Goal: Information Seeking & Learning: Learn about a topic

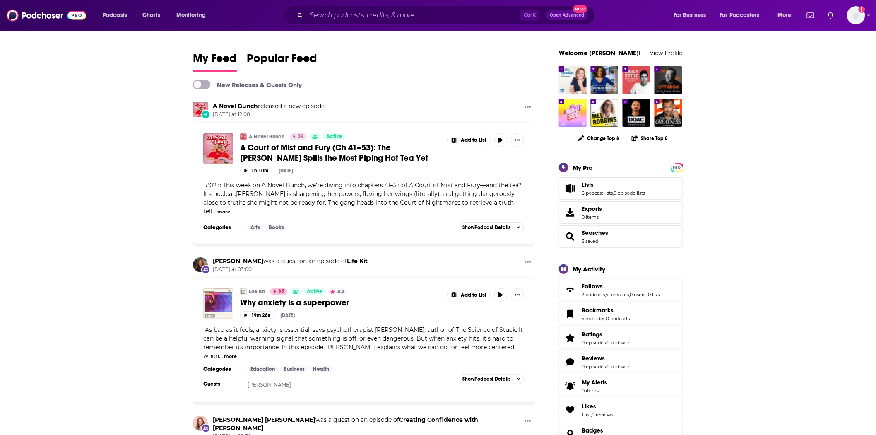
scroll to position [46, 0]
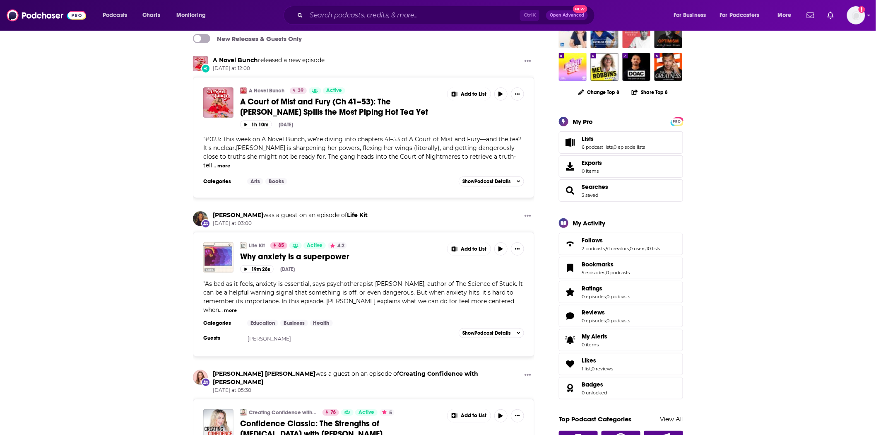
click at [343, 251] on span "Why anxiety is a superpower" at bounding box center [294, 256] width 109 height 10
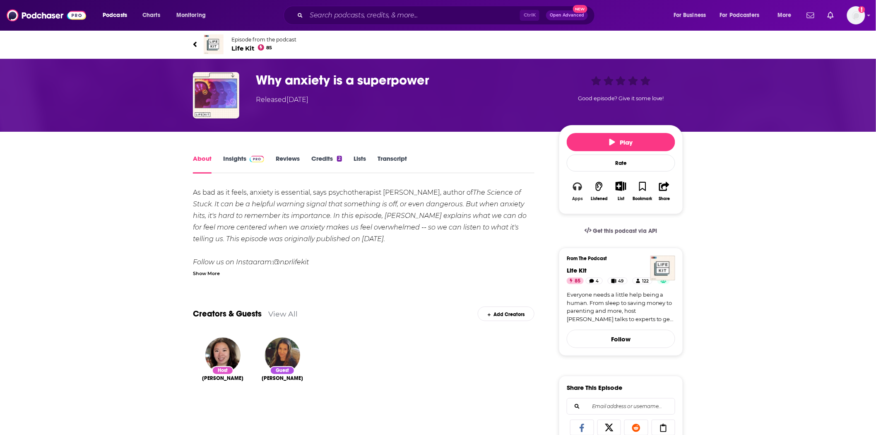
click at [577, 188] on icon "button" at bounding box center [577, 186] width 9 height 9
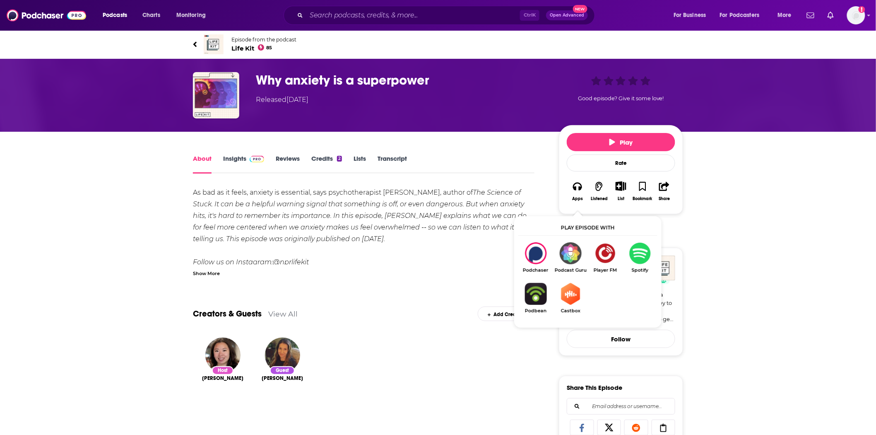
click at [253, 44] on span "Life Kit 85" at bounding box center [264, 48] width 65 height 8
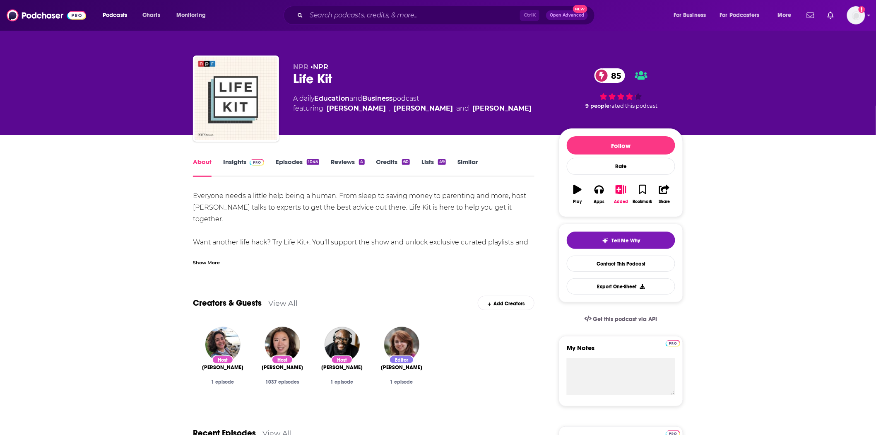
click at [245, 164] on link "Insights" at bounding box center [243, 167] width 41 height 19
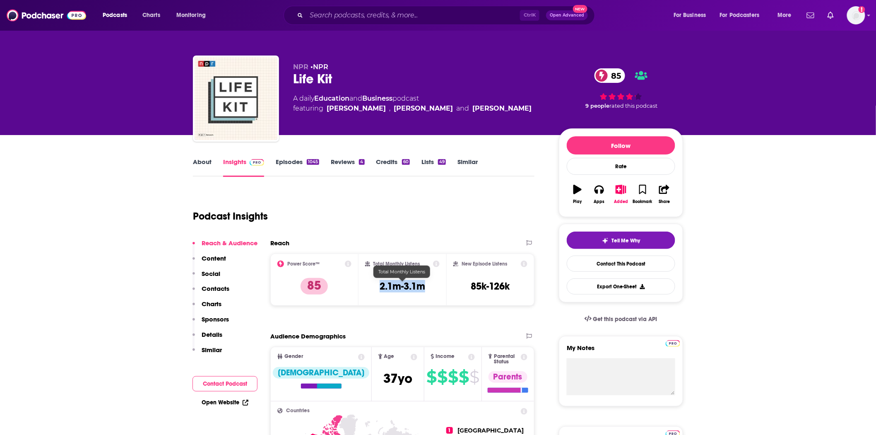
drag, startPoint x: 411, startPoint y: 288, endPoint x: 379, endPoint y: 288, distance: 32.3
click at [379, 288] on div "Total Monthly Listens 2.1m-3.1m" at bounding box center [402, 280] width 75 height 38
copy h3 "2.1m-3.1m"
click at [34, 17] on img at bounding box center [47, 15] width 80 height 16
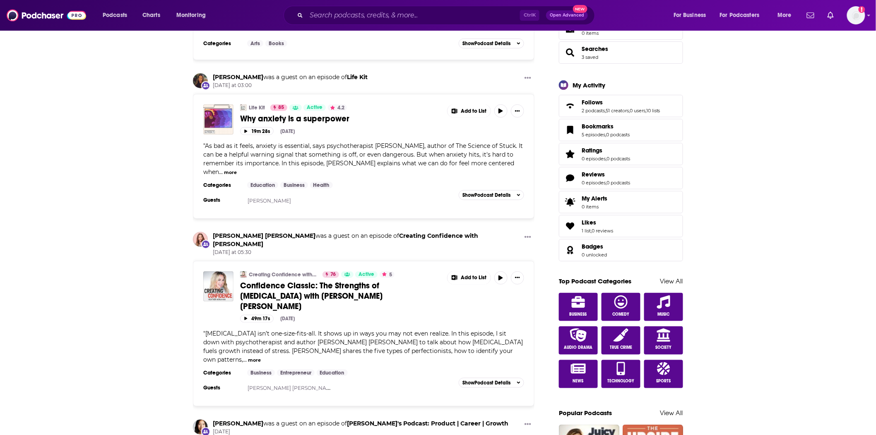
scroll to position [322, 0]
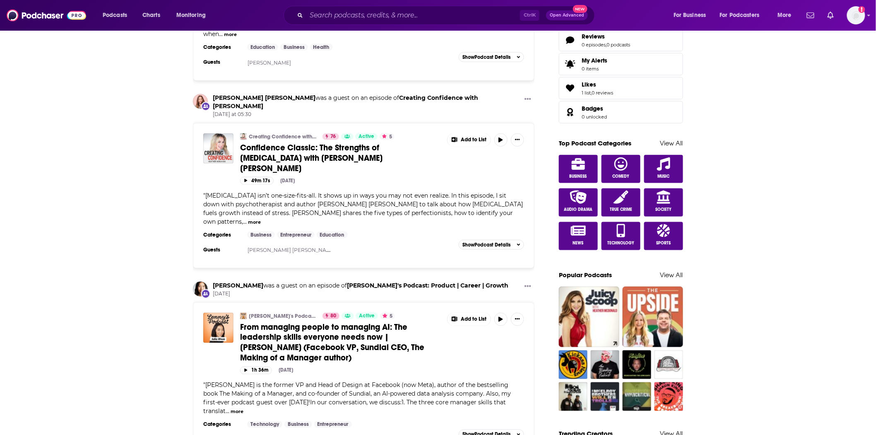
click at [343, 142] on span "Confidence Classic: The Strengths of [MEDICAL_DATA] with [PERSON_NAME] [PERSON_…" at bounding box center [311, 157] width 142 height 31
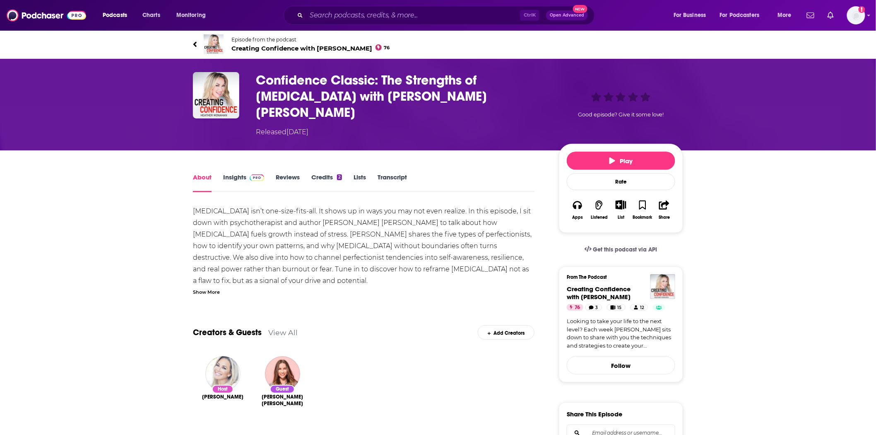
click at [208, 287] on div "Show More" at bounding box center [206, 291] width 27 height 8
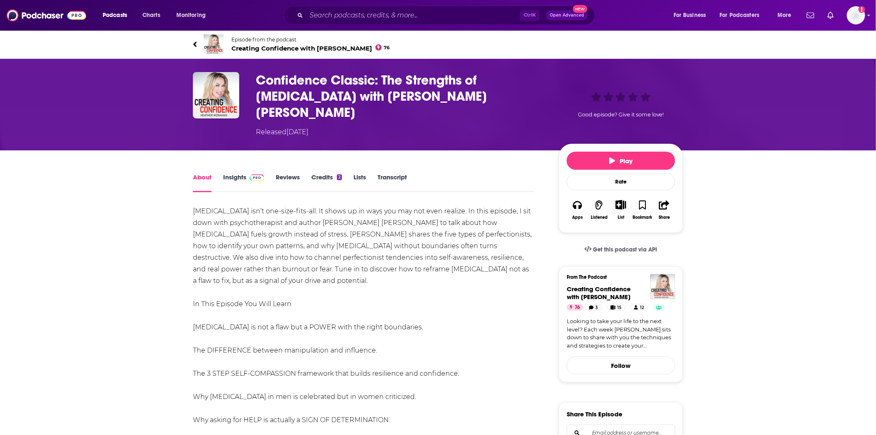
scroll to position [46, 0]
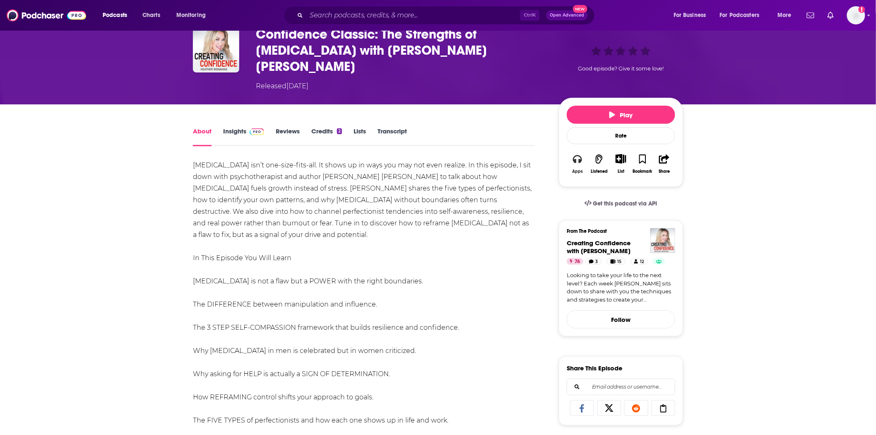
click at [572, 149] on button "Apps" at bounding box center [578, 164] width 22 height 30
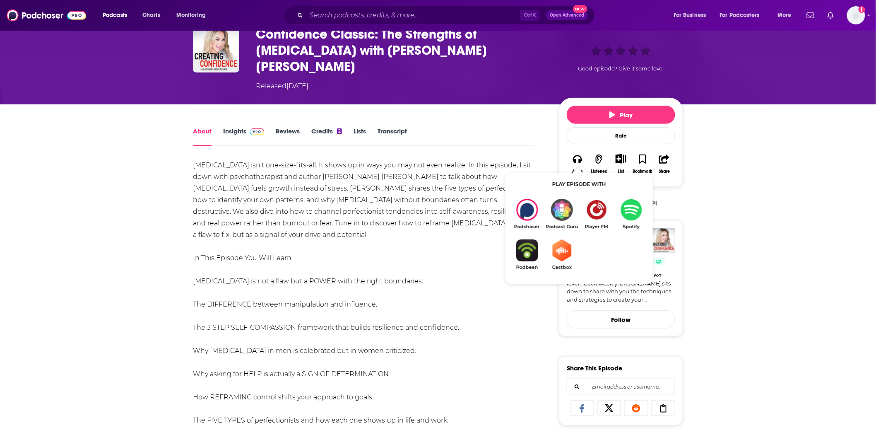
drag, startPoint x: 450, startPoint y: 177, endPoint x: 379, endPoint y: 180, distance: 70.9
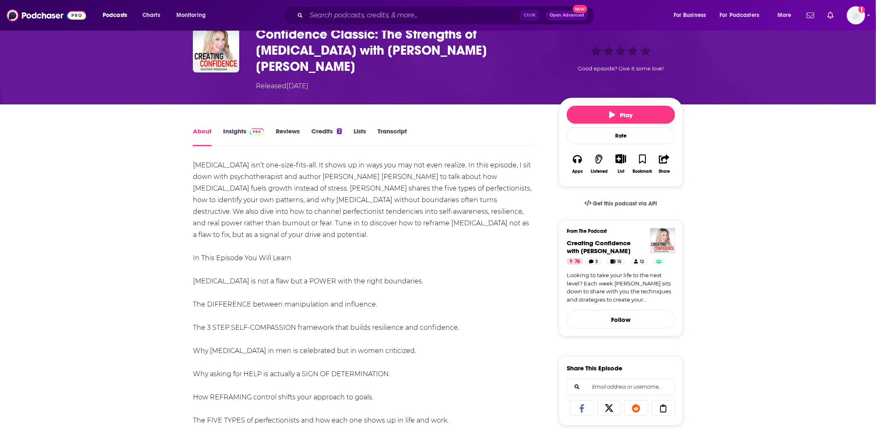
scroll to position [0, 0]
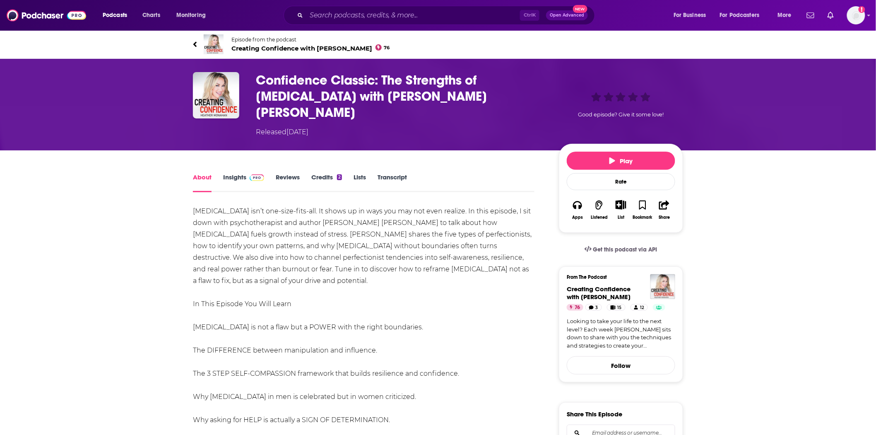
click at [274, 48] on span "Creating Confidence with Heather Monahan 76" at bounding box center [311, 48] width 159 height 8
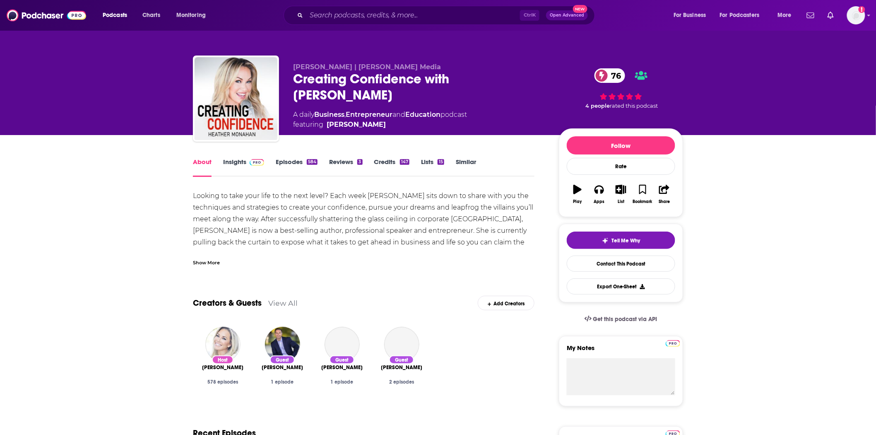
click at [253, 166] on link "Insights" at bounding box center [243, 167] width 41 height 19
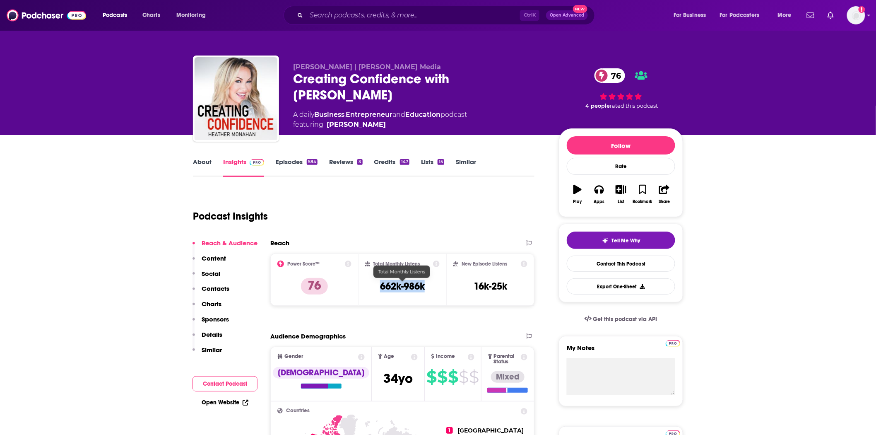
drag, startPoint x: 413, startPoint y: 284, endPoint x: 377, endPoint y: 287, distance: 36.6
click at [377, 287] on div "Total Monthly Listens 662k-986k" at bounding box center [402, 280] width 75 height 38
copy h3 "662k-986k"
click at [50, 14] on img at bounding box center [47, 15] width 80 height 16
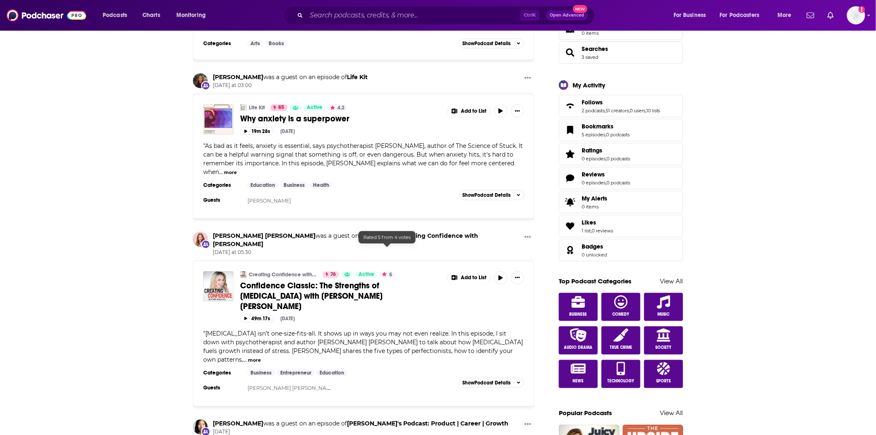
scroll to position [368, 0]
